Goal: Task Accomplishment & Management: Complete application form

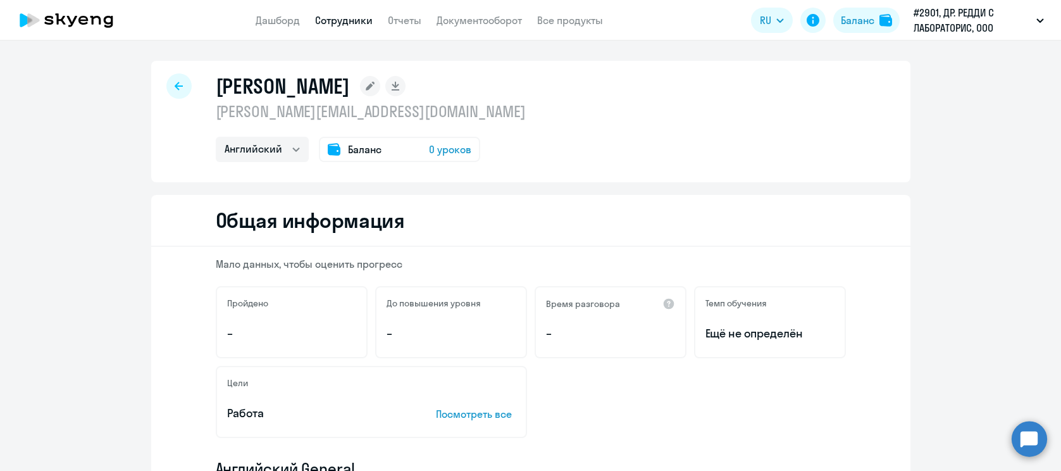
select select "english"
click at [362, 149] on span "Баланс" at bounding box center [365, 149] width 34 height 15
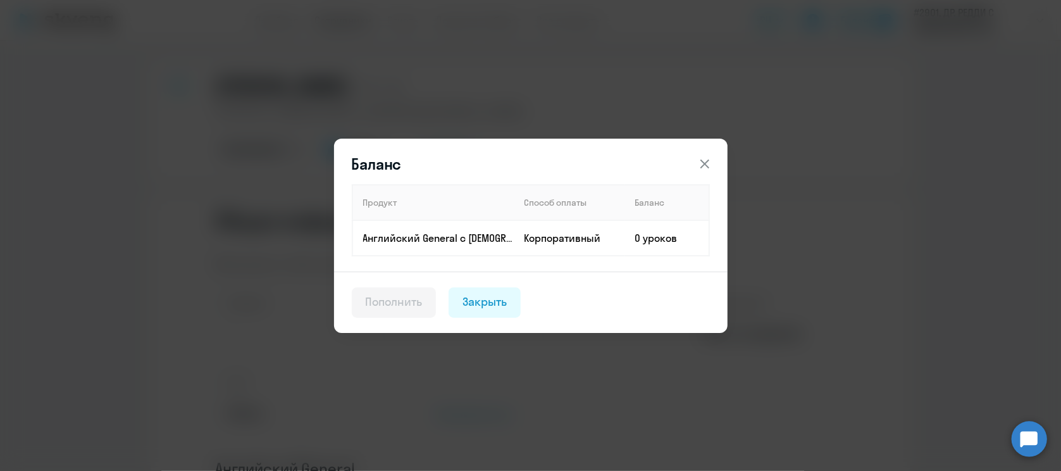
click at [704, 163] on icon at bounding box center [704, 163] width 9 height 9
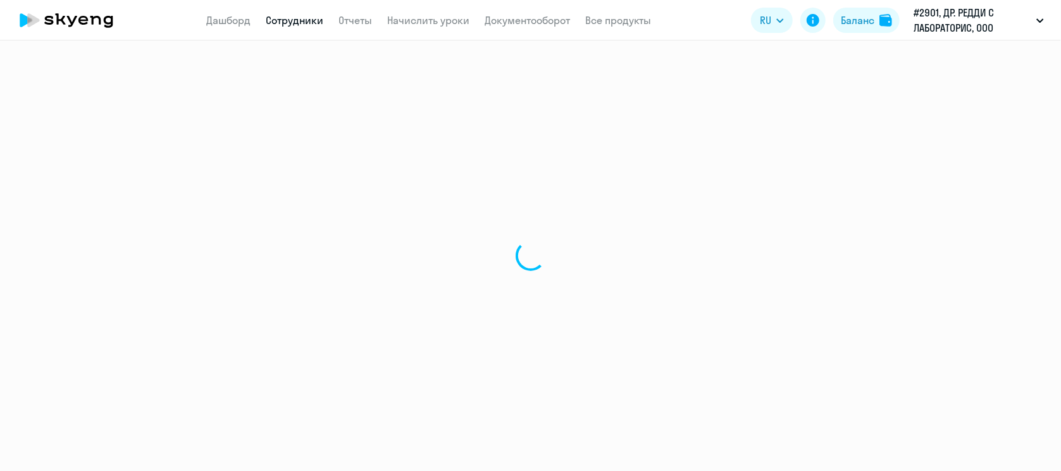
select select "english"
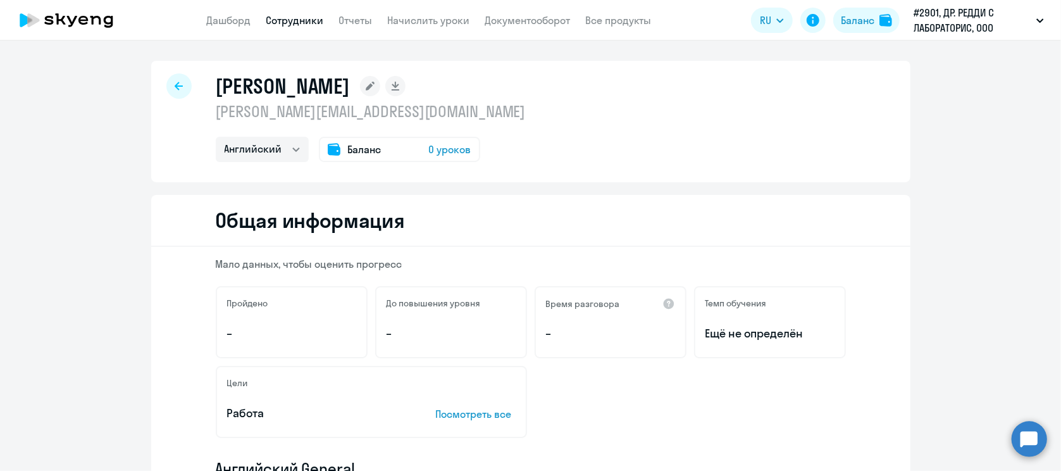
click at [367, 146] on span "Баланс" at bounding box center [365, 149] width 34 height 15
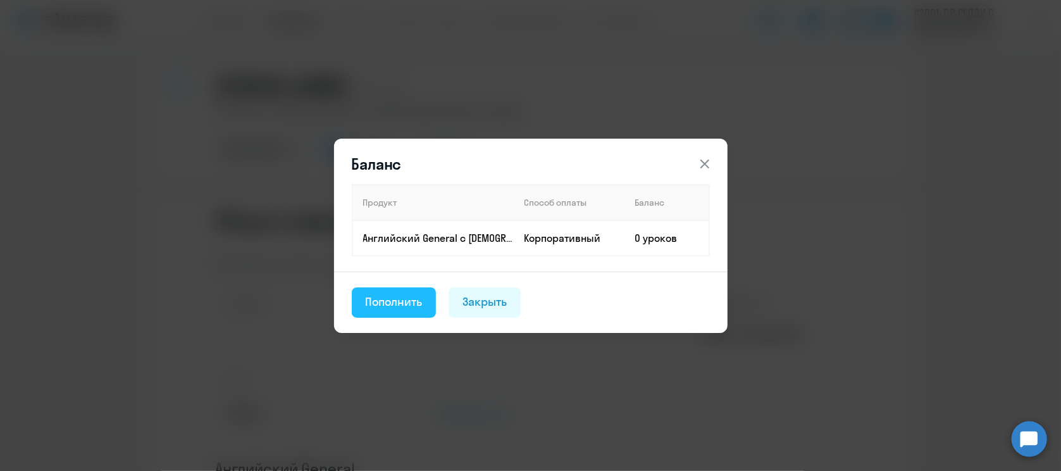
click at [399, 299] on div "Пополнить" at bounding box center [394, 302] width 57 height 16
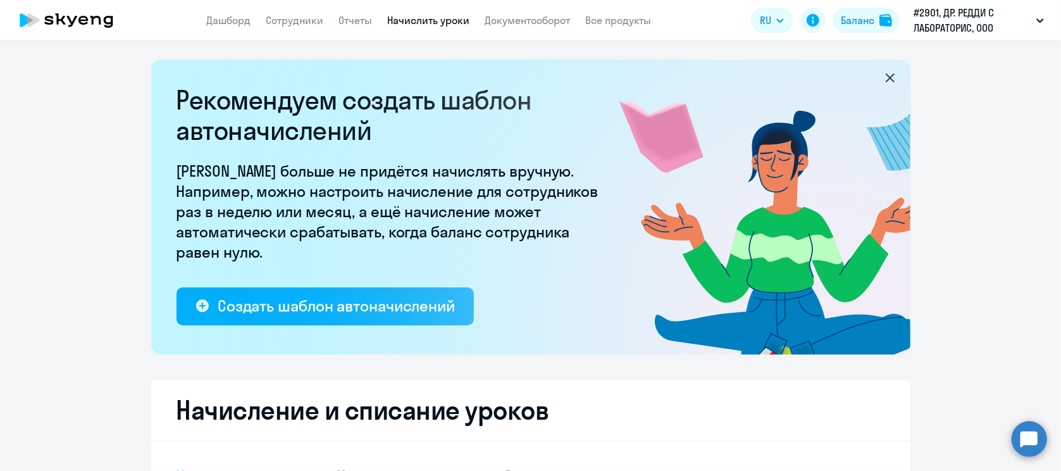
select select "10"
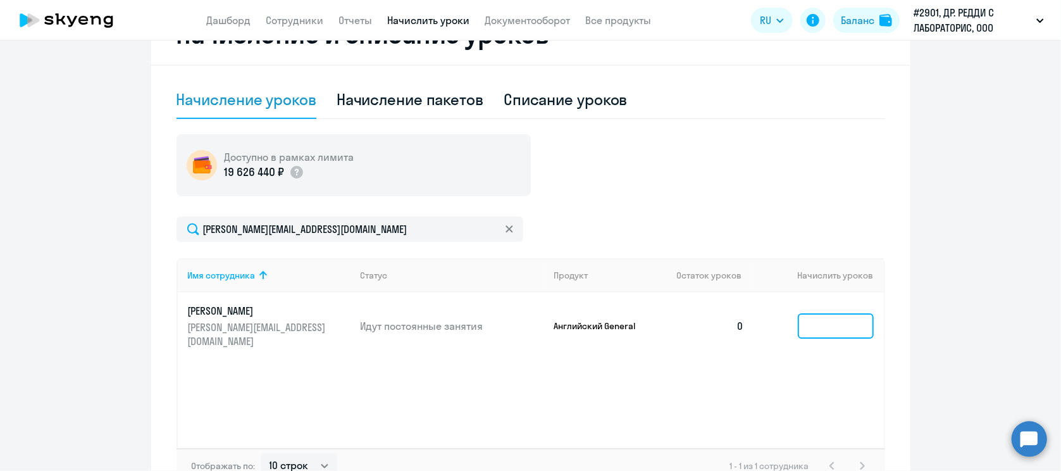
click at [825, 316] on input at bounding box center [836, 325] width 76 height 25
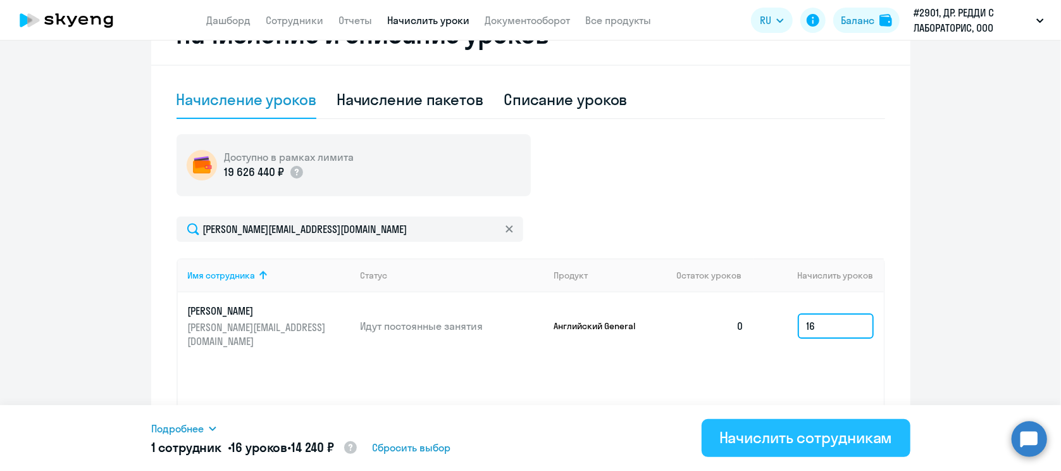
type input "16"
click at [799, 433] on div "Начислить сотрудникам" at bounding box center [805, 437] width 173 height 20
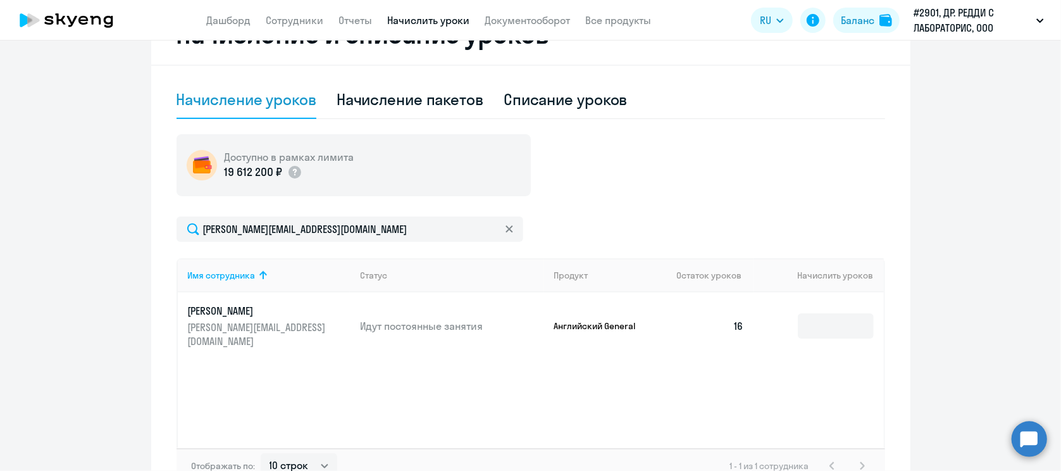
click at [56, 281] on ng-component "Рекомендуем создать шаблон автоначислений Уроки больше не придётся начислять вр…" at bounding box center [530, 94] width 1061 height 820
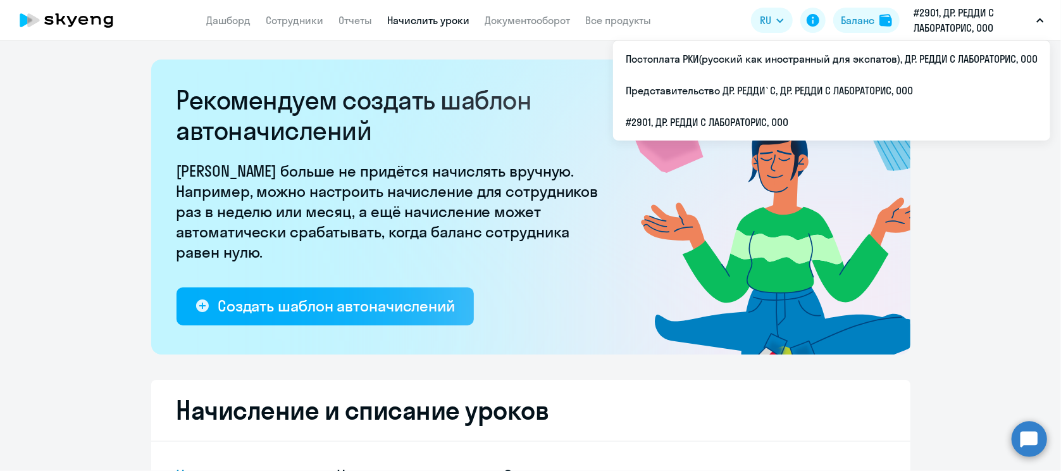
click at [51, 23] on icon at bounding box center [48, 20] width 9 height 9
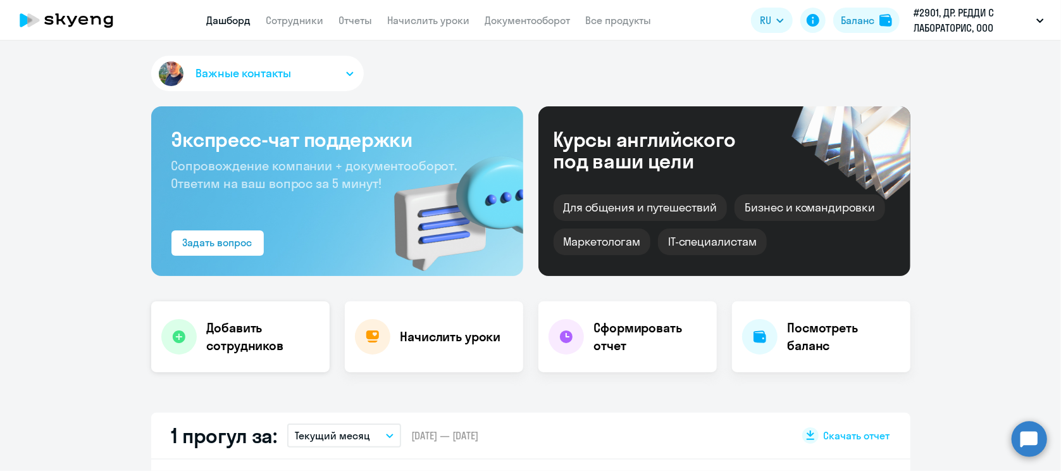
click at [244, 347] on h4 "Добавить сотрудников" at bounding box center [263, 336] width 113 height 35
select select "english_adult_not_native_speaker"
select select "3"
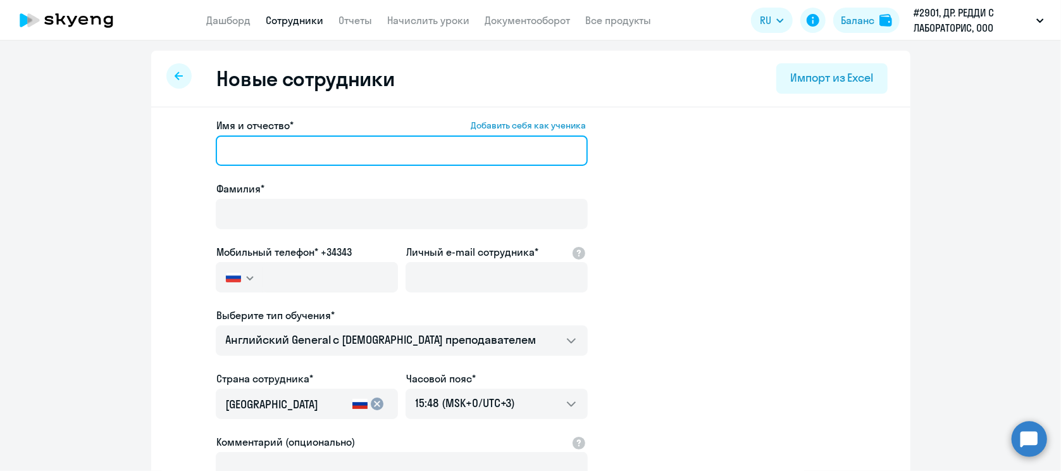
click at [237, 146] on input "Имя и отчество* Добавить себя как ученика" at bounding box center [402, 150] width 372 height 30
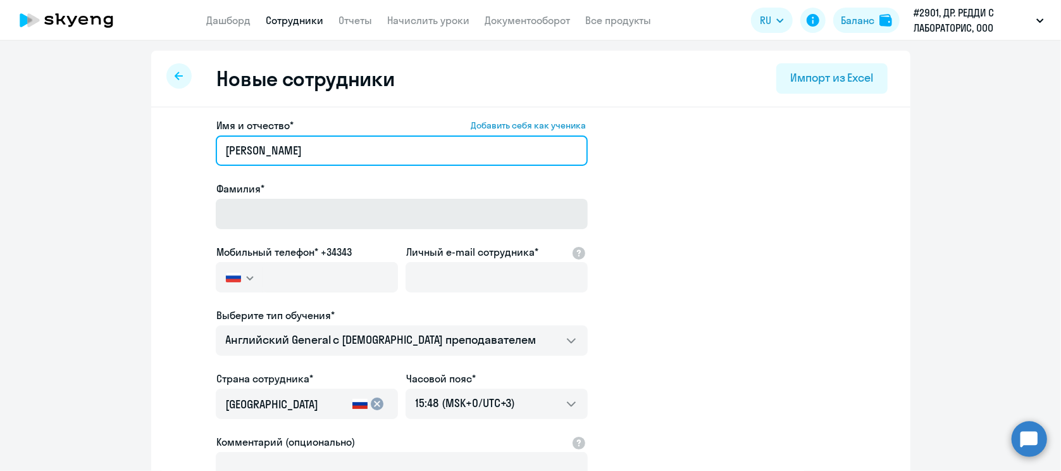
type input "Екатерина"
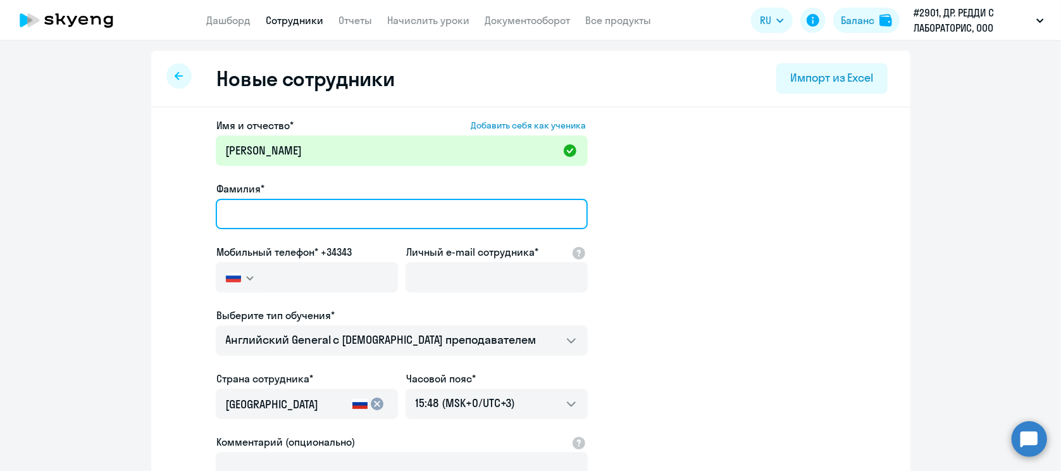
click at [223, 213] on input "Фамилия*" at bounding box center [402, 214] width 372 height 30
type input "Ляхова"
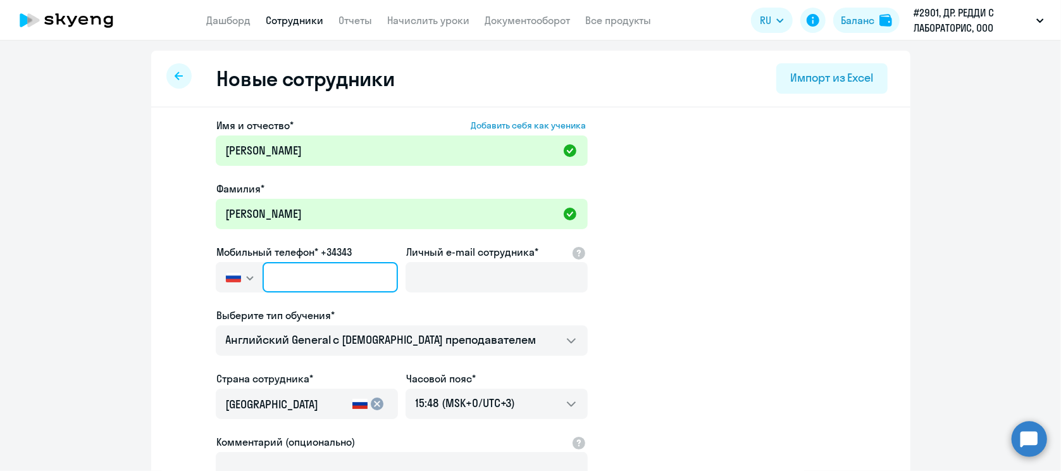
click at [277, 272] on input "text" at bounding box center [330, 277] width 135 height 30
paste input "+7 999 155-43-18"
type input "+7 999 155-43-18"
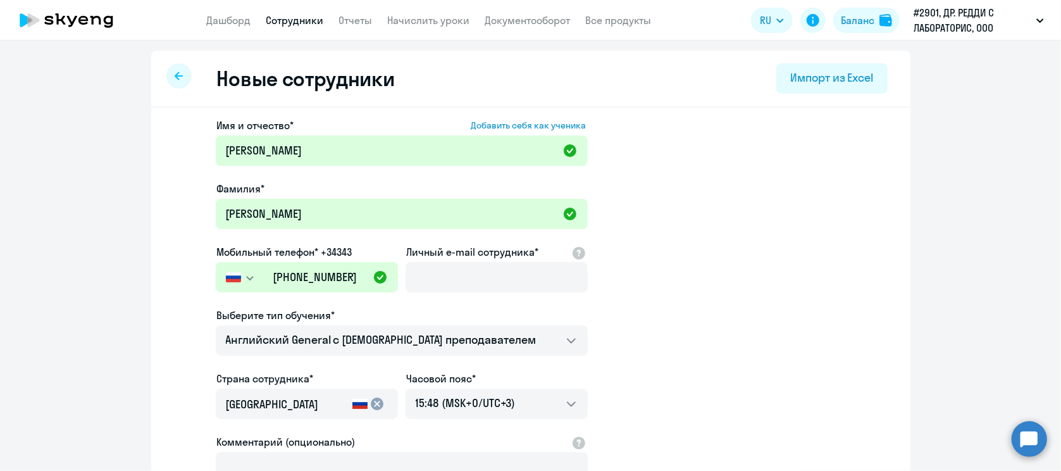
click at [682, 389] on app-new-student-form "Имя и отчество* Добавить себя как ученика Екатерина Фамилия* Ляхова Мобильный т…" at bounding box center [530, 343] width 719 height 451
click at [409, 267] on input "Личный e-mail сотрудника*" at bounding box center [497, 277] width 182 height 30
paste input "Ekaterina.Lyakhova@drreddys.com"
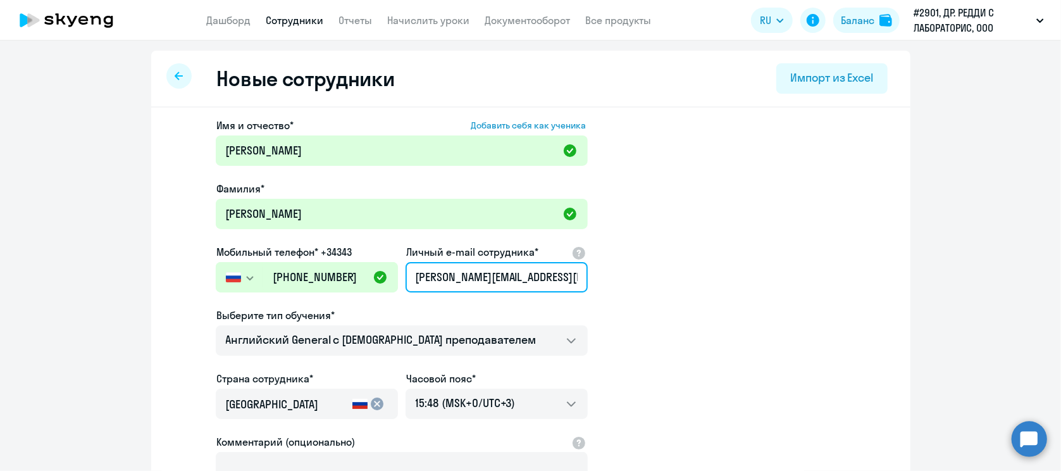
scroll to position [0, 18]
type input "Ekaterina.Lyakhova@drreddys.com"
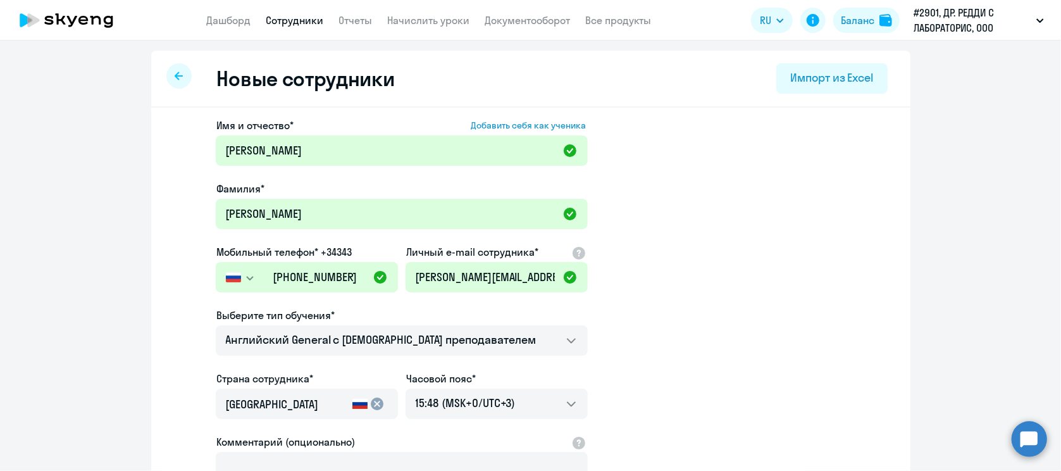
click at [750, 329] on app-new-student-form "Имя и отчество* Добавить себя как ученика Екатерина Фамилия* Ляхова Мобильный т…" at bounding box center [530, 343] width 719 height 451
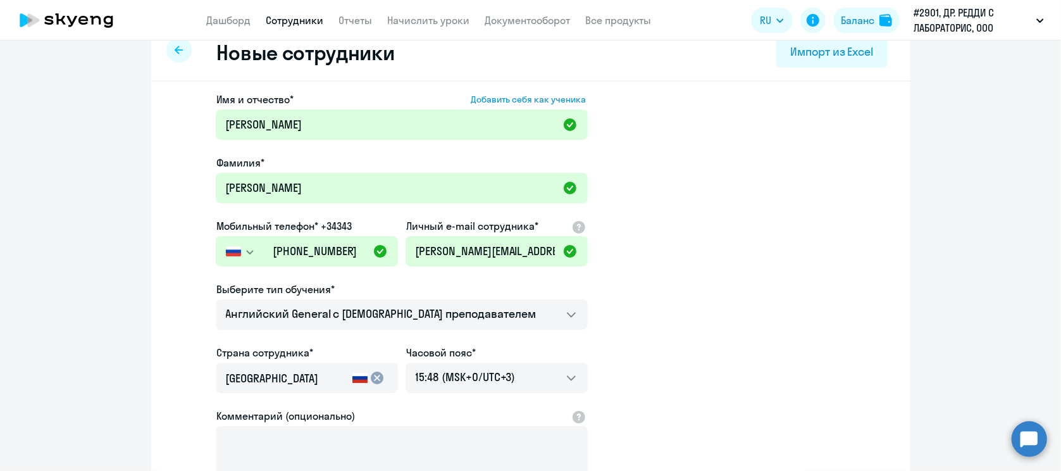
scroll to position [192, 0]
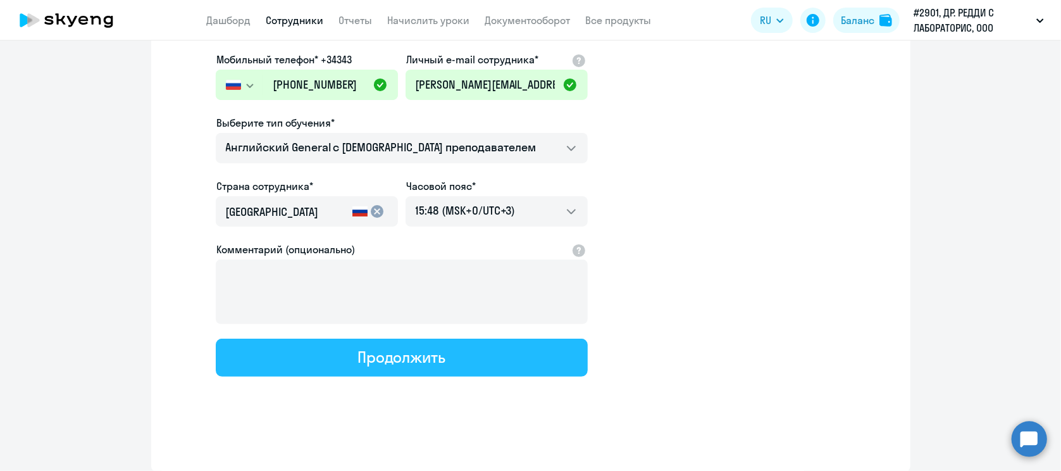
click at [423, 357] on div "Продолжить" at bounding box center [401, 357] width 88 height 20
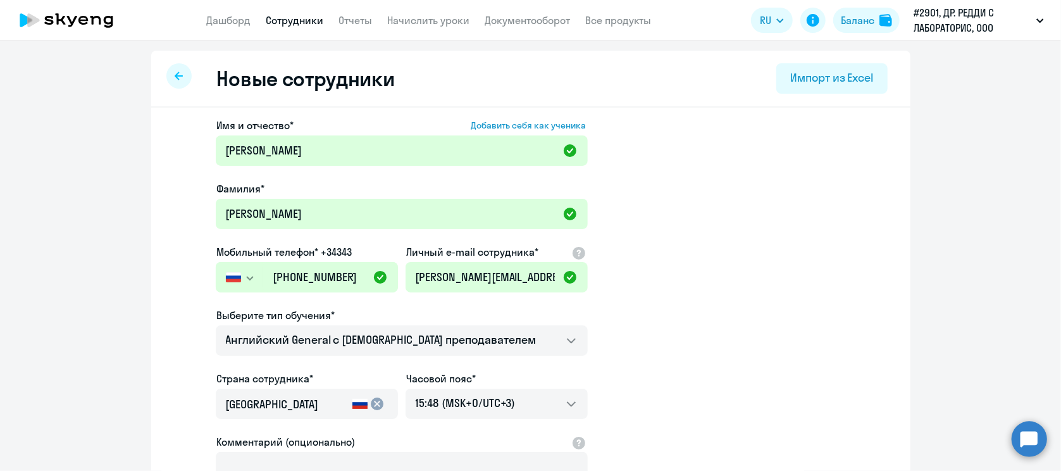
select select "english_adult_not_native_speaker"
select select "3"
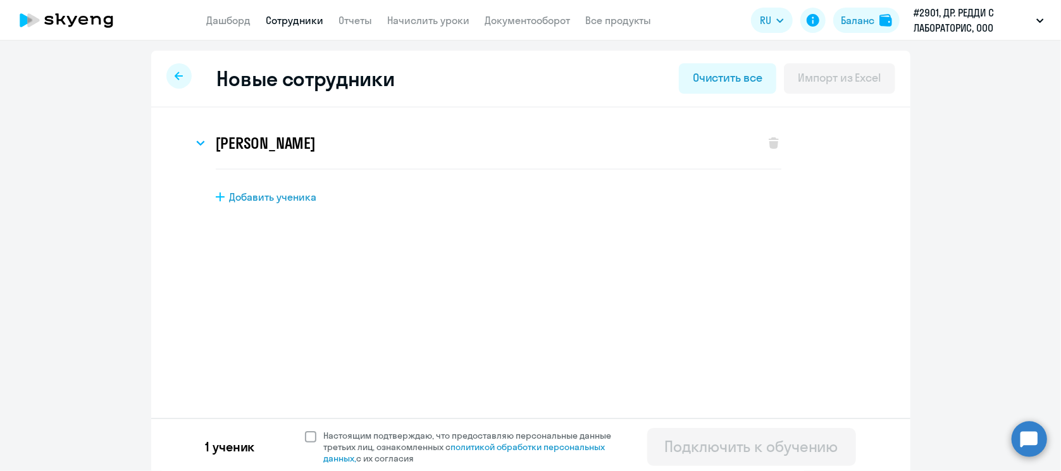
click at [305, 441] on span at bounding box center [310, 436] width 11 height 11
click at [304, 430] on input "Настоящим подтверждаю, что предоставляю персональные данные третьих лиц, ознако…" at bounding box center [304, 429] width 1 height 1
checkbox input "true"
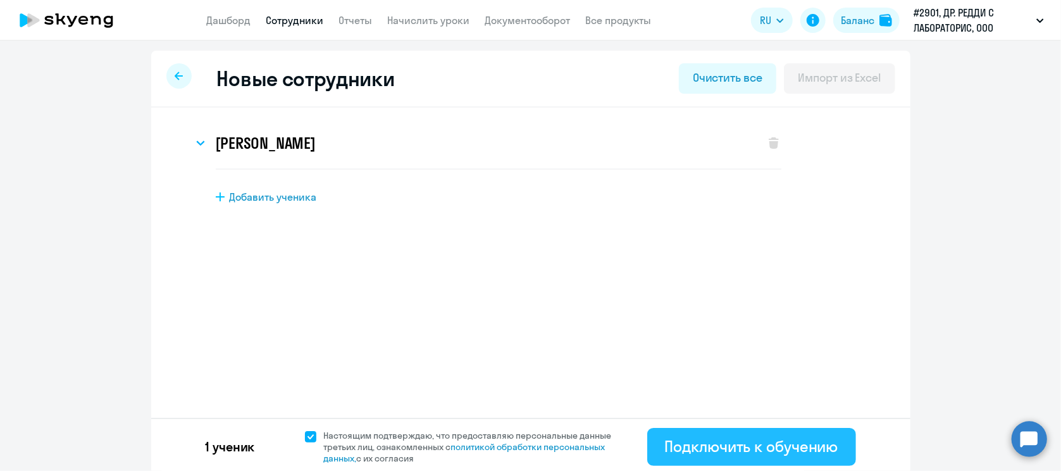
click at [782, 436] on div "Подключить к обучению" at bounding box center [751, 446] width 173 height 20
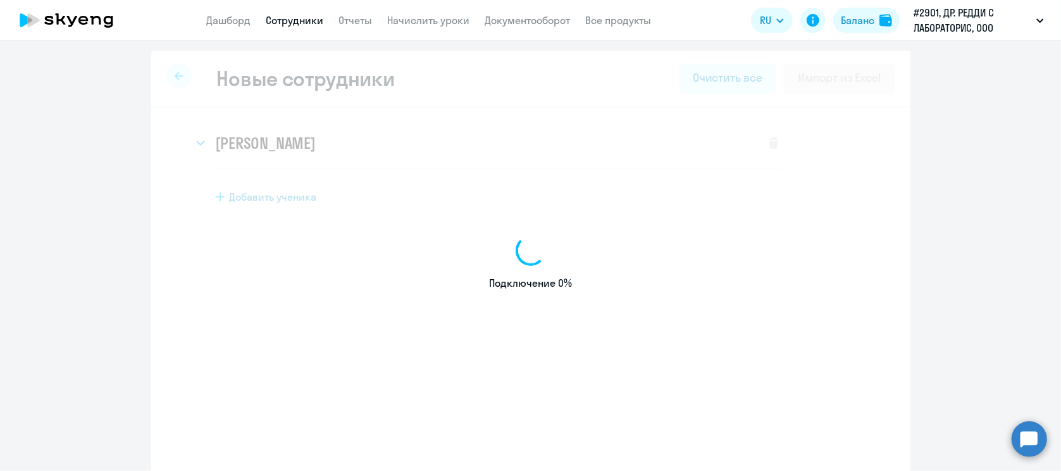
select select "english_adult_not_native_speaker"
select select "3"
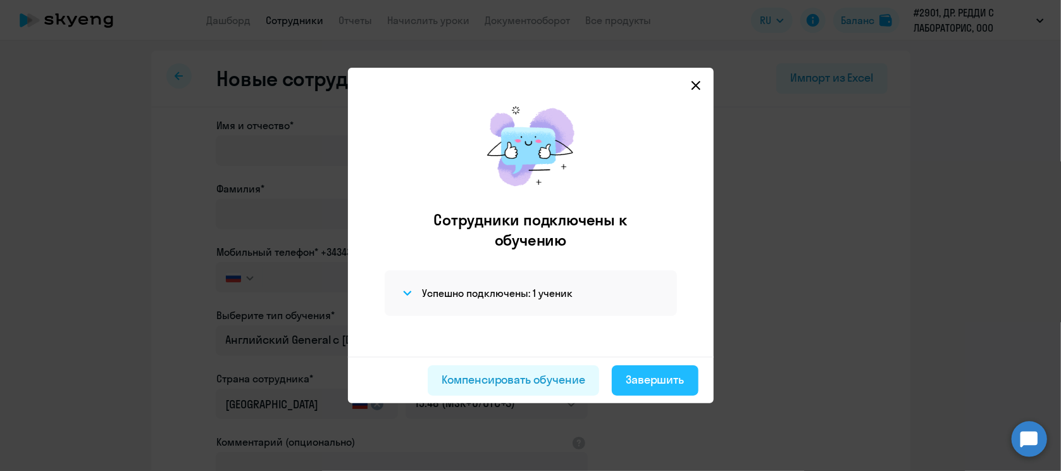
click at [662, 376] on div "Завершить" at bounding box center [655, 379] width 59 height 16
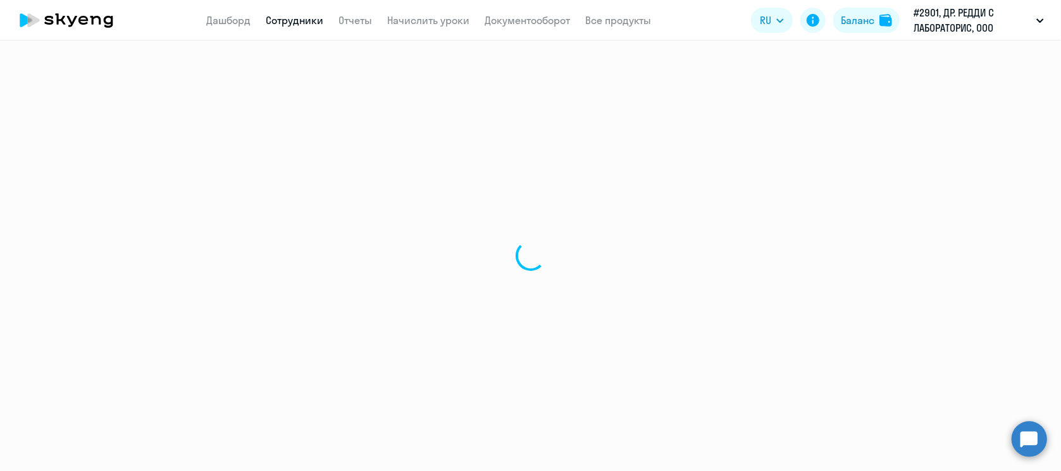
select select "30"
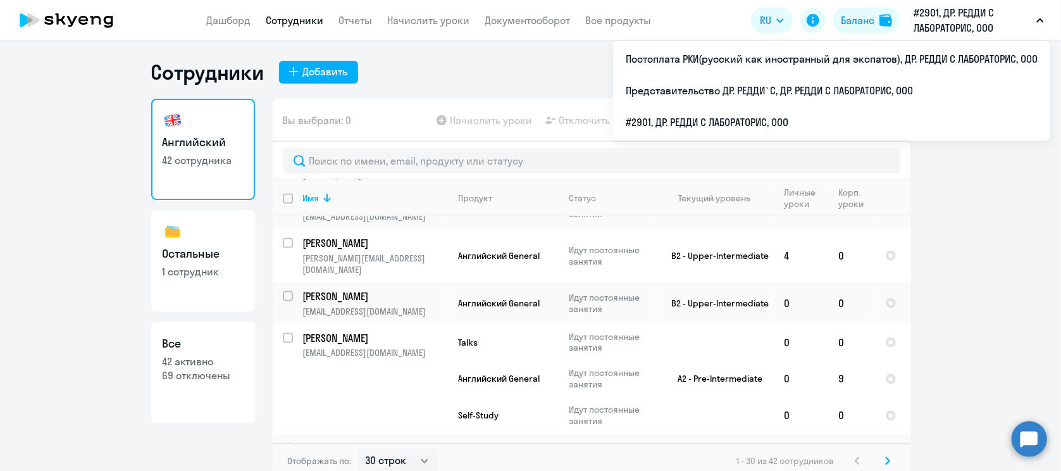
scroll to position [1427, 0]
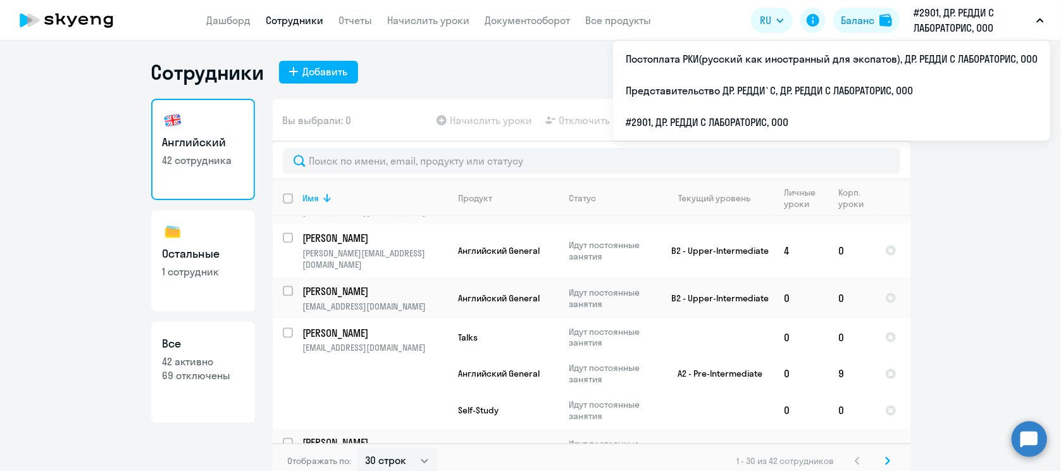
click at [885, 464] on icon at bounding box center [887, 460] width 5 height 9
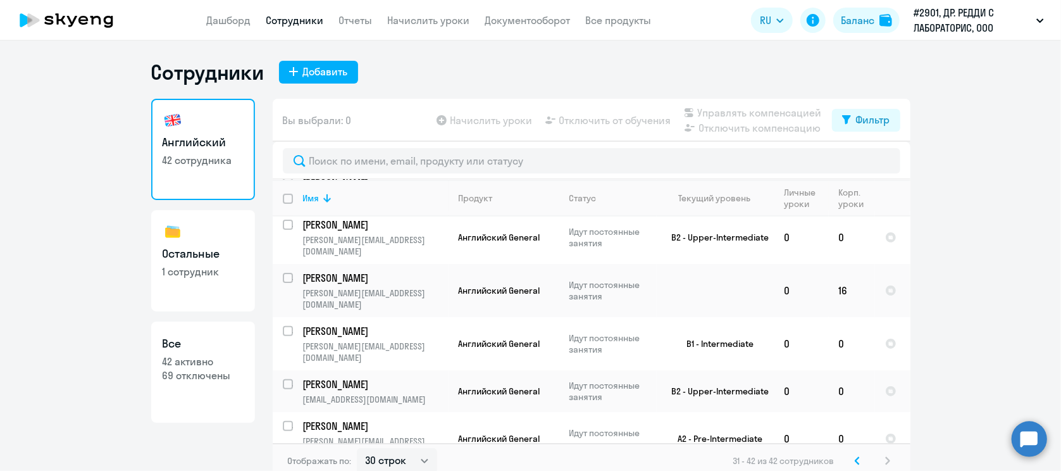
scroll to position [192, 0]
